Goal: Transaction & Acquisition: Purchase product/service

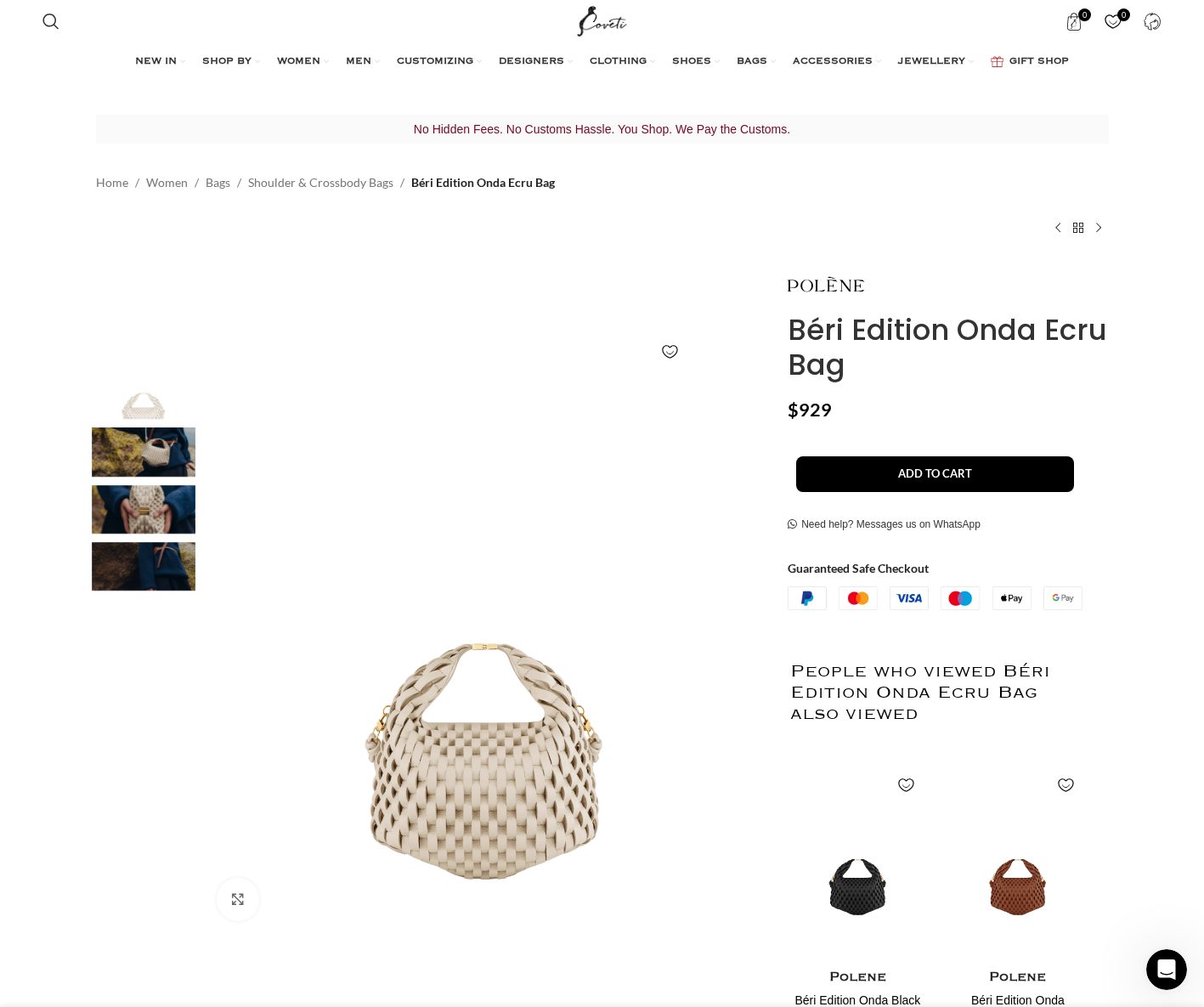
scroll to position [0, 179]
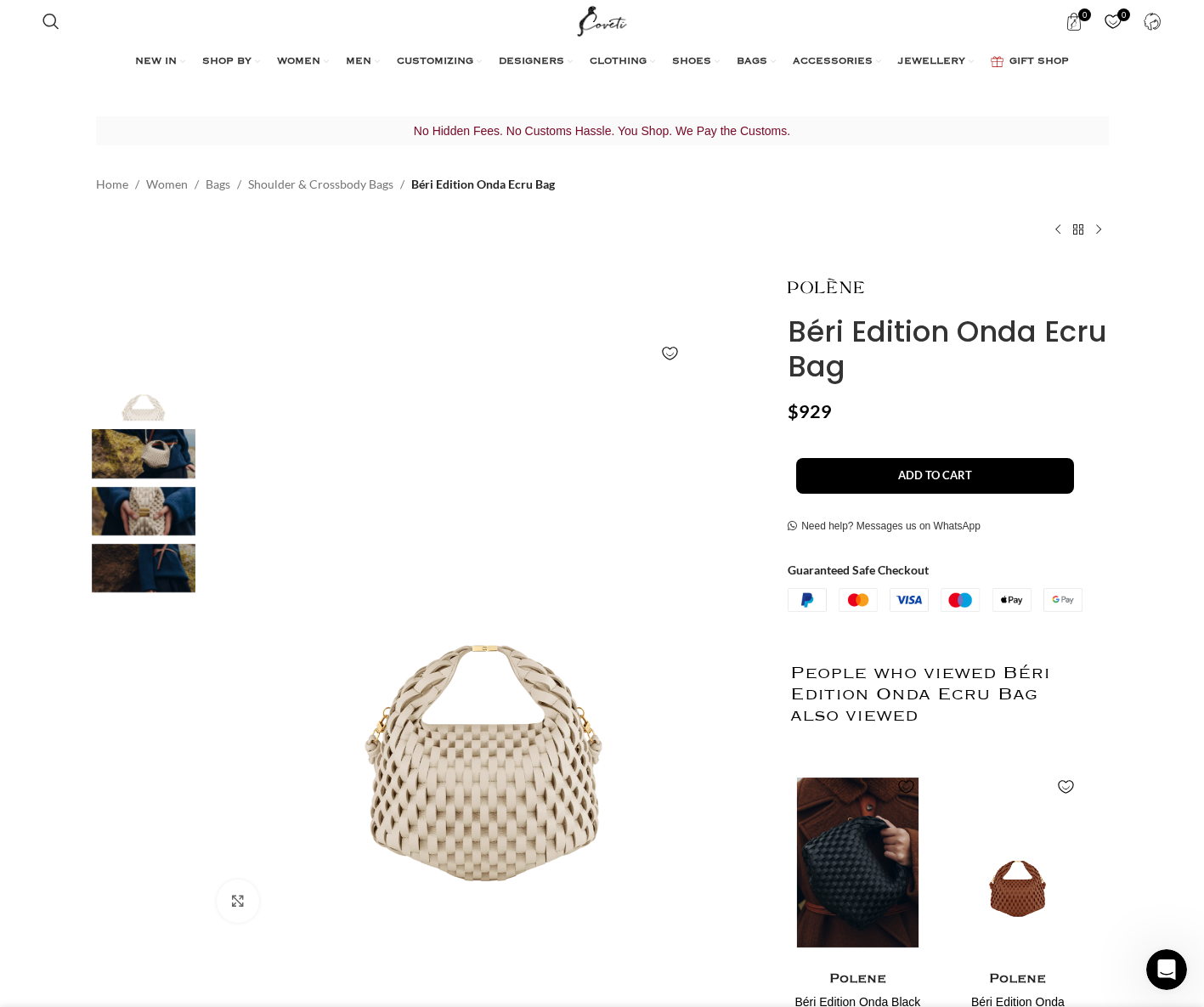
click at [871, 874] on img "1 / 2" at bounding box center [857, 862] width 139 height 209
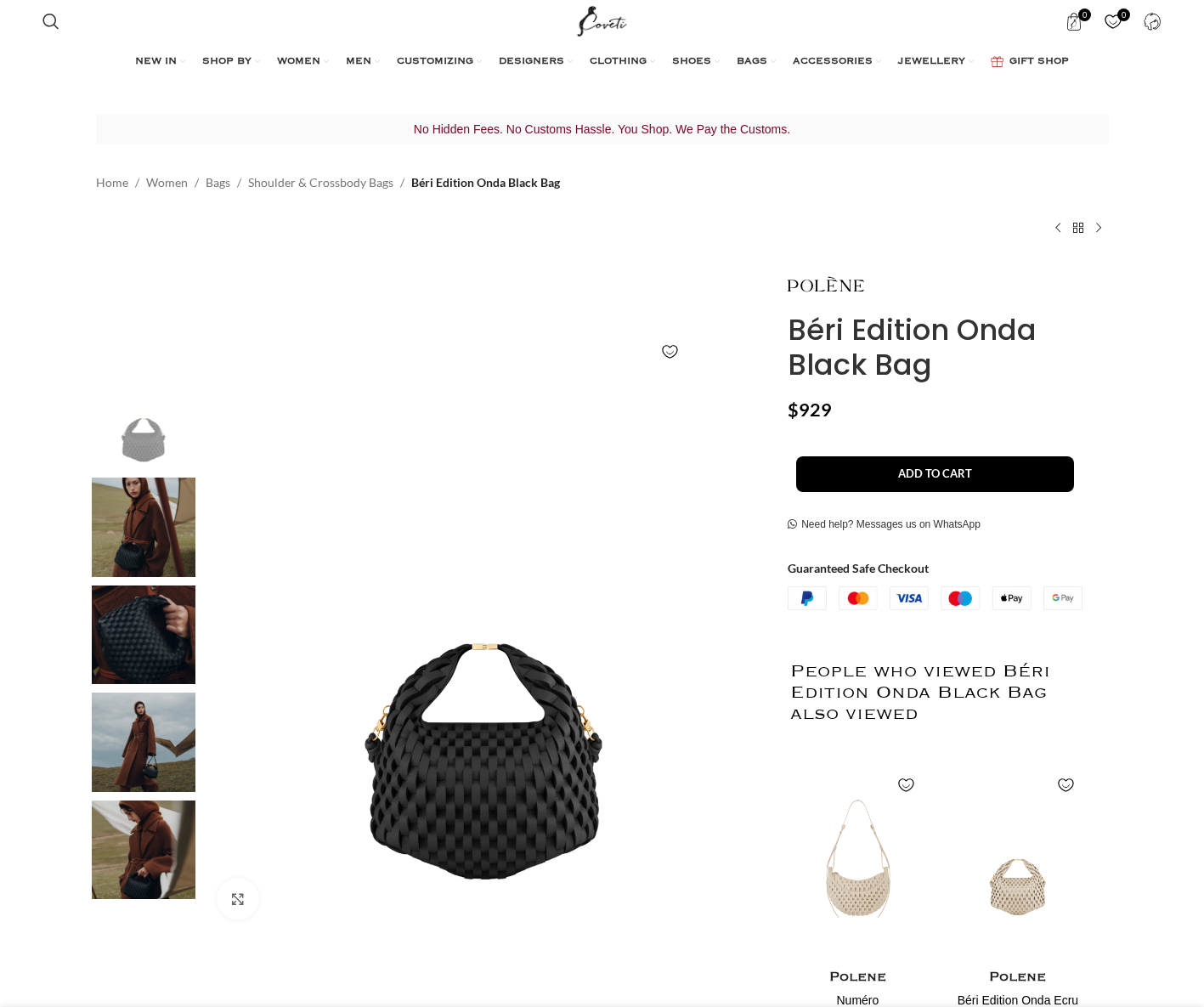
click at [1004, 336] on h1 "Béri Edition Onda Black Bag" at bounding box center [948, 347] width 320 height 70
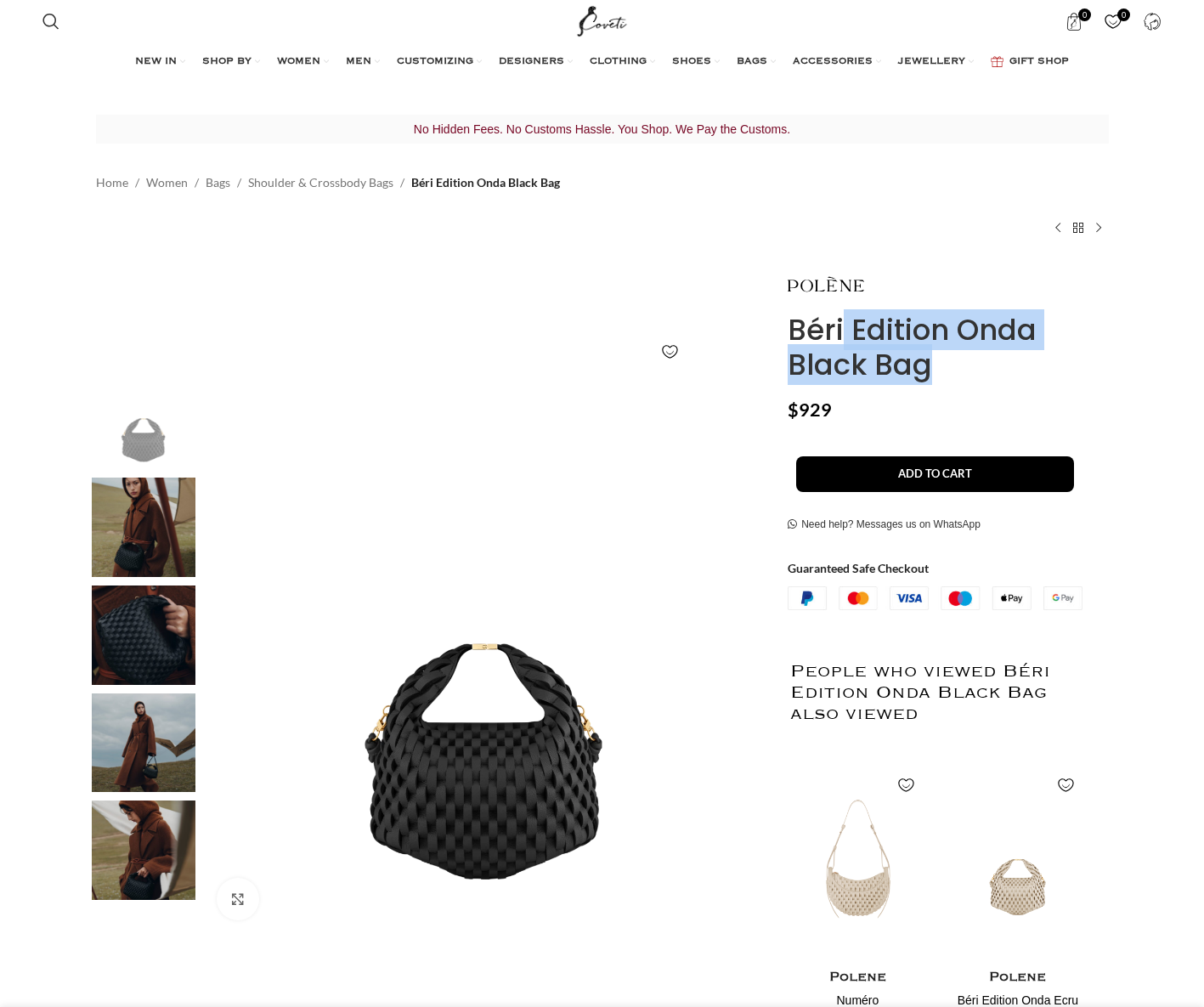
copy div "Béri Edition Onda Black Bag"
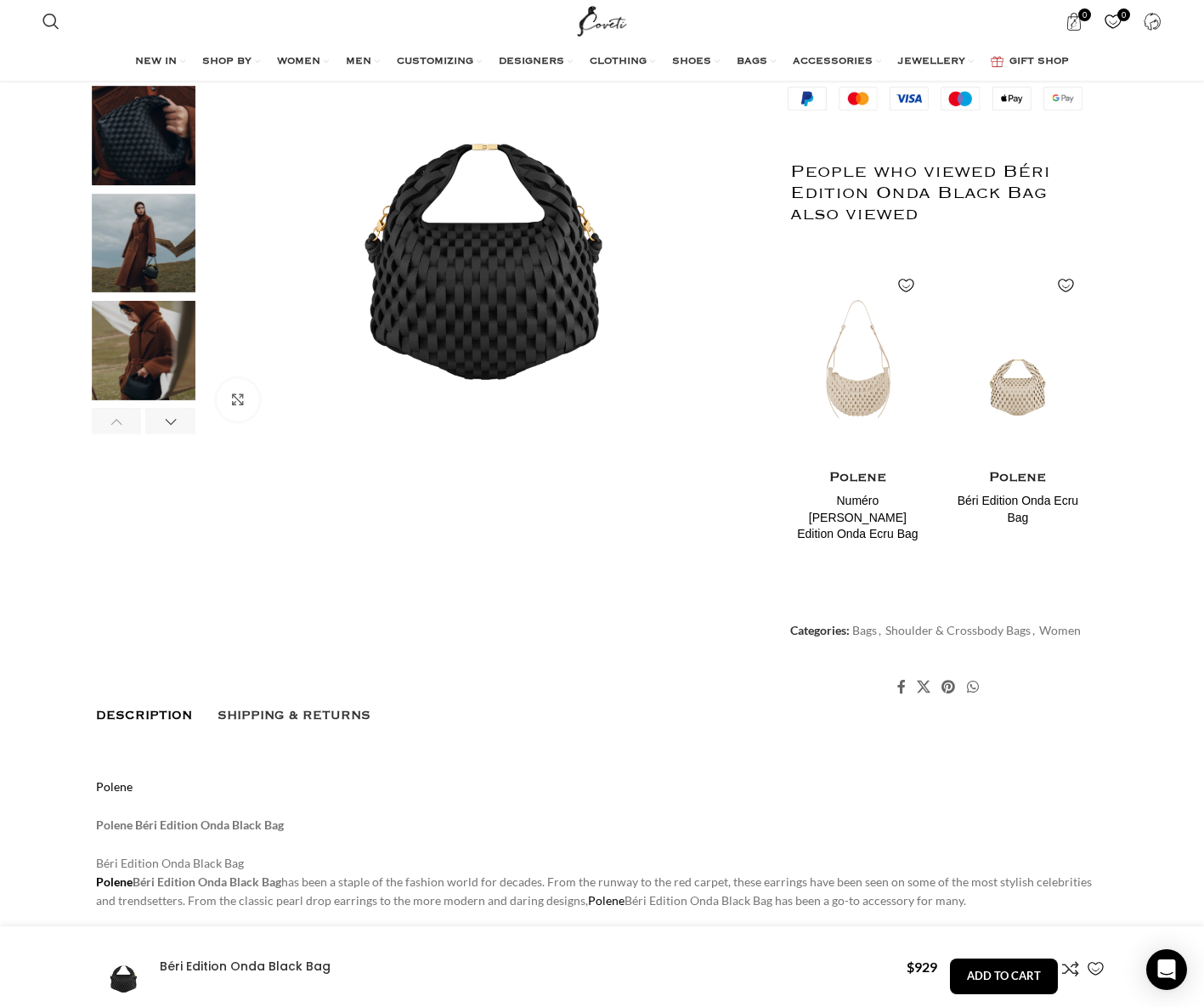
scroll to position [0, 179]
